Goal: Check status: Check status

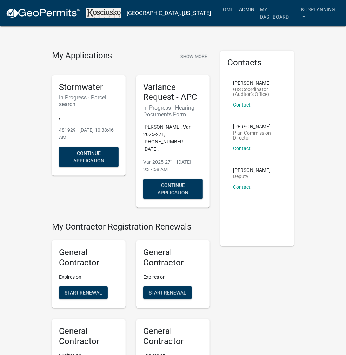
click at [243, 8] on link "Admin" at bounding box center [246, 9] width 21 height 13
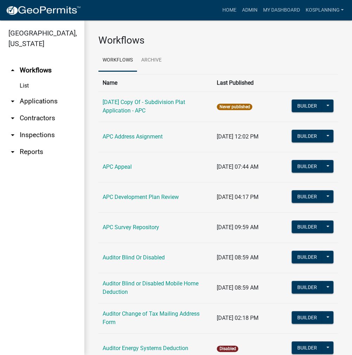
click at [47, 103] on link "arrow_drop_down Applications" at bounding box center [42, 101] width 84 height 17
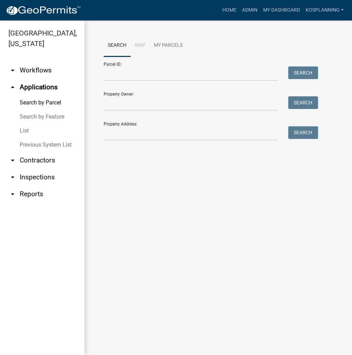
click at [28, 130] on link "List" at bounding box center [42, 131] width 84 height 14
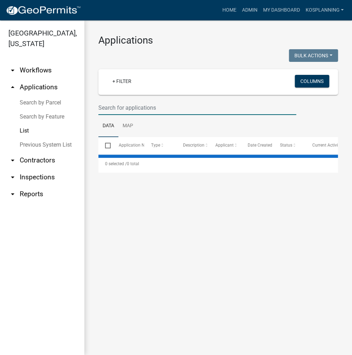
drag, startPoint x: 113, startPoint y: 107, endPoint x: 115, endPoint y: 104, distance: 4.0
click at [113, 106] on input "text" at bounding box center [197, 107] width 198 height 14
select select "3: 100"
click at [104, 106] on input "ex2025-109" at bounding box center [197, 107] width 198 height 14
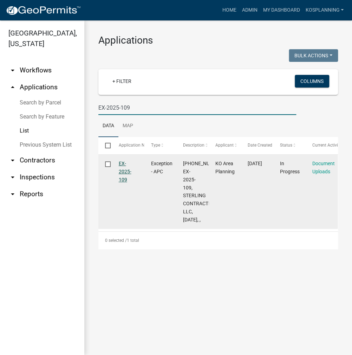
type input "EX-2025-109"
click at [122, 172] on link "EX-2025-109" at bounding box center [125, 172] width 13 height 22
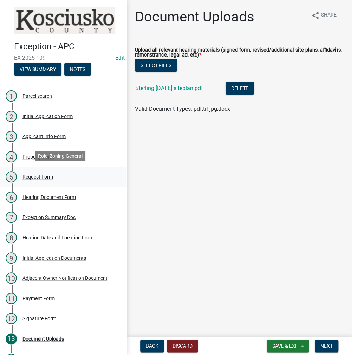
click at [35, 179] on div "5 Request Form" at bounding box center [61, 176] width 110 height 11
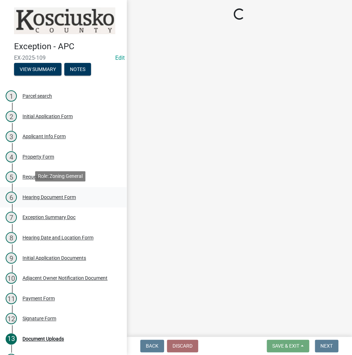
select select "99d328be-140a-4434-998e-36f46e81fa04"
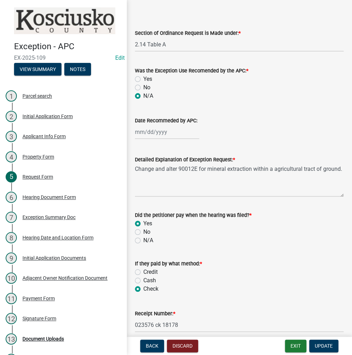
scroll to position [60, 0]
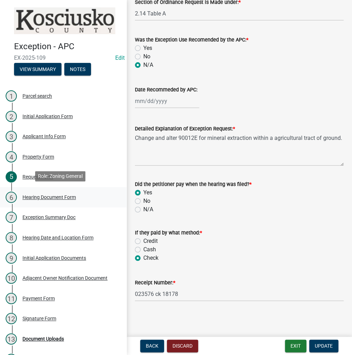
click at [42, 198] on div "Hearing Document Form" at bounding box center [48, 197] width 53 height 5
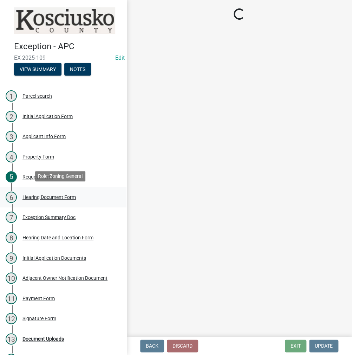
scroll to position [0, 0]
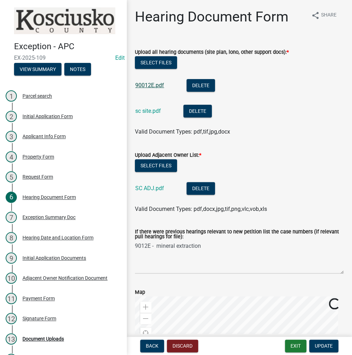
click at [156, 86] on link "90012E.pdf" at bounding box center [149, 85] width 29 height 7
click at [149, 111] on link "sc site.pdf" at bounding box center [148, 110] width 26 height 7
click at [149, 190] on link "SC ADJ.pdf" at bounding box center [149, 188] width 29 height 7
click at [46, 215] on div "Exception Summary Doc" at bounding box center [48, 217] width 53 height 5
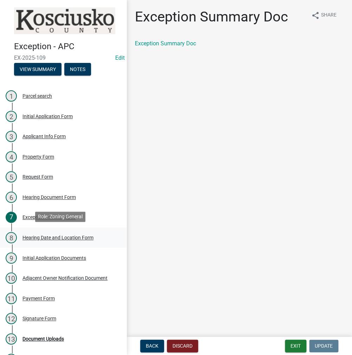
click at [46, 238] on div "Hearing Date and Location Form" at bounding box center [57, 237] width 71 height 5
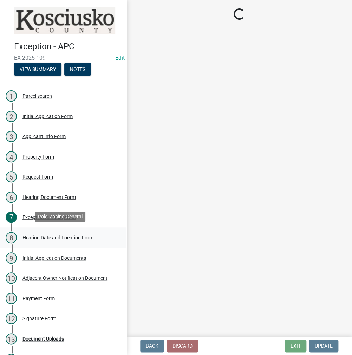
select select "a48e76f8-de41-403b-83ad-1628186786b9"
select select "9dcac0a2-b0c4-4f3b-8637-840d2209bdca"
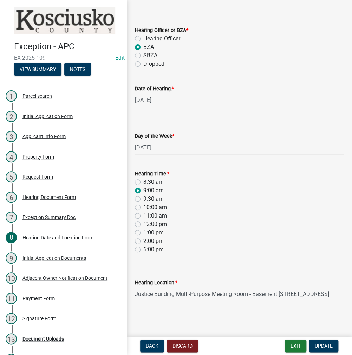
scroll to position [39, 0]
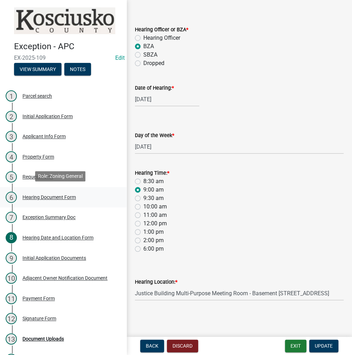
click at [46, 195] on div "Hearing Document Form" at bounding box center [48, 197] width 53 height 5
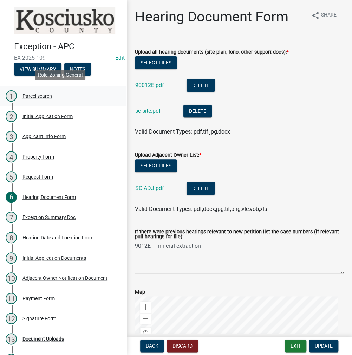
click at [43, 96] on div "Parcel search" at bounding box center [37, 95] width 30 height 5
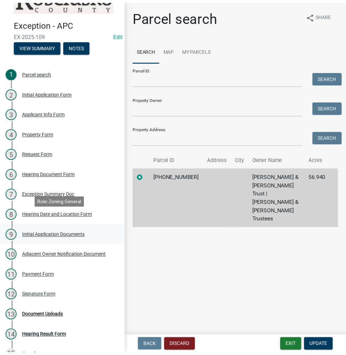
scroll to position [35, 0]
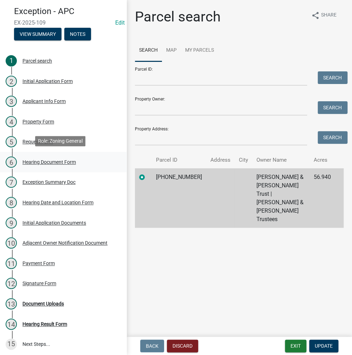
click at [40, 164] on div "6 Hearing Document Form" at bounding box center [61, 161] width 110 height 11
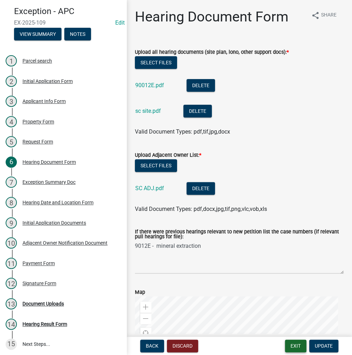
click at [294, 346] on button "Exit" at bounding box center [295, 345] width 21 height 13
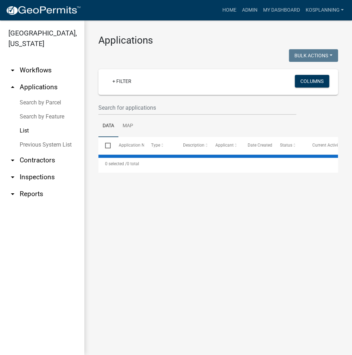
select select "3: 100"
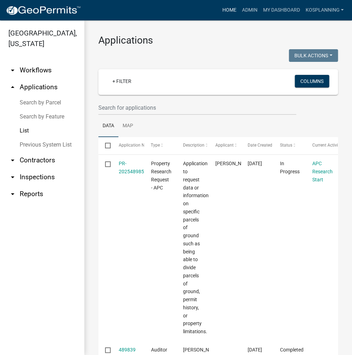
click at [228, 13] on link "Home" at bounding box center [229, 10] width 20 height 13
